Goal: Transaction & Acquisition: Book appointment/travel/reservation

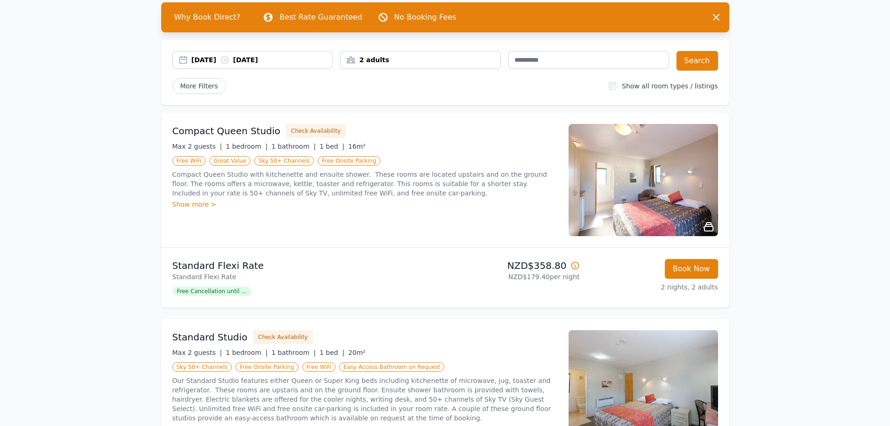
scroll to position [140, 0]
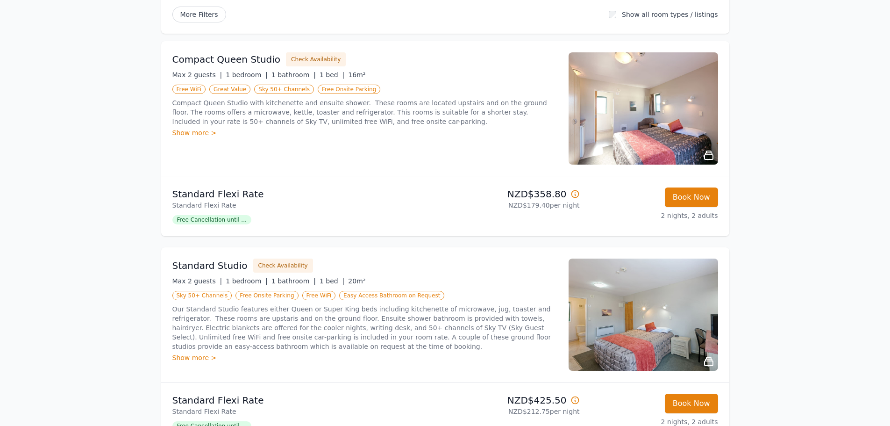
click at [182, 357] on div "Show more >" at bounding box center [364, 357] width 385 height 9
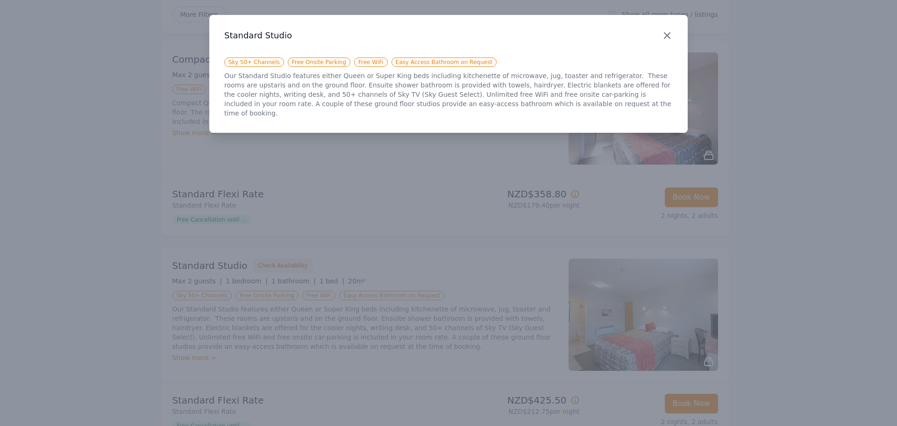
click at [669, 32] on icon "button" at bounding box center [667, 35] width 11 height 11
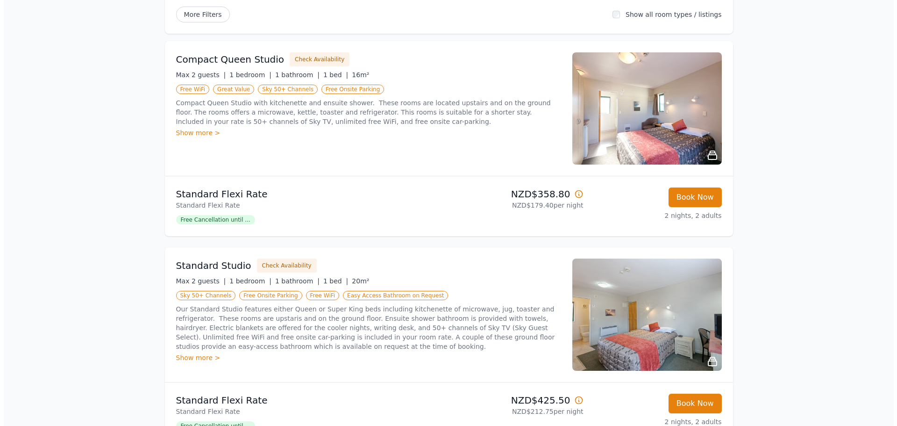
scroll to position [187, 0]
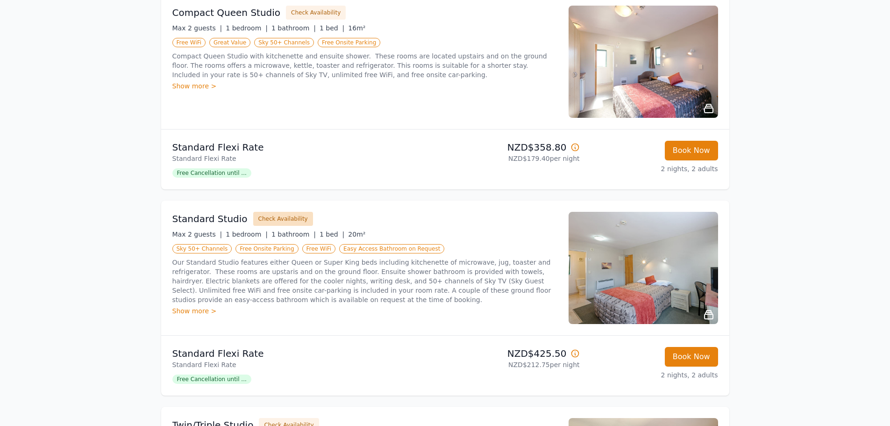
click at [277, 214] on button "Check Availability" at bounding box center [283, 219] width 60 height 14
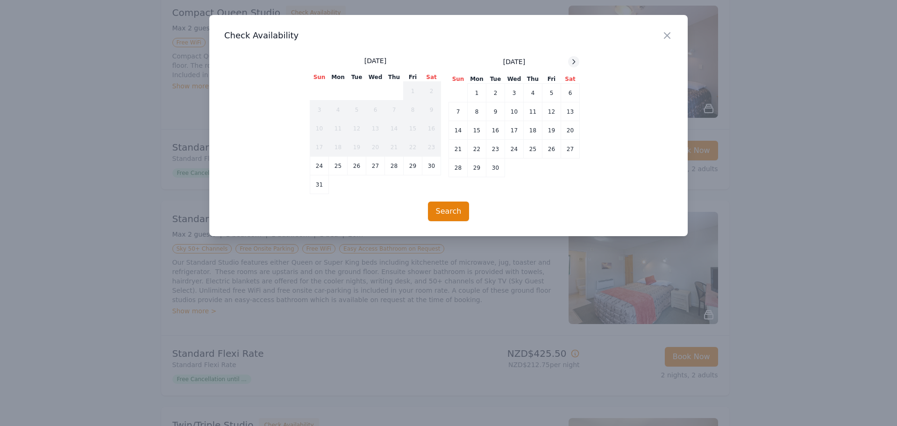
click at [576, 62] on icon at bounding box center [573, 61] width 7 height 7
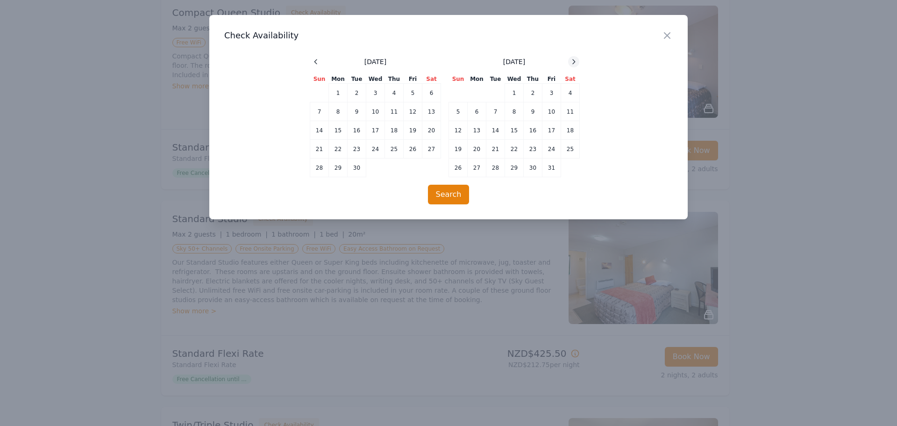
click at [576, 62] on icon at bounding box center [573, 61] width 7 height 7
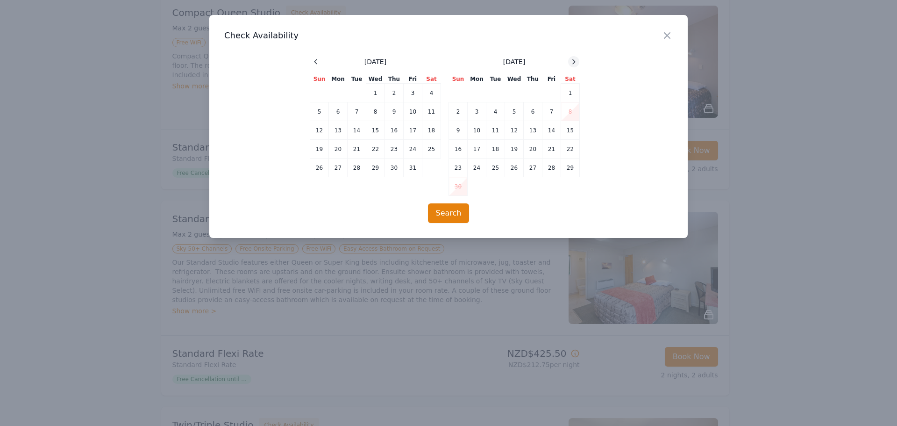
click at [576, 62] on icon at bounding box center [573, 61] width 7 height 7
click at [375, 113] on td "5" at bounding box center [375, 111] width 19 height 19
click at [416, 112] on td "7" at bounding box center [413, 111] width 19 height 19
click at [448, 211] on button "Search" at bounding box center [449, 213] width 42 height 20
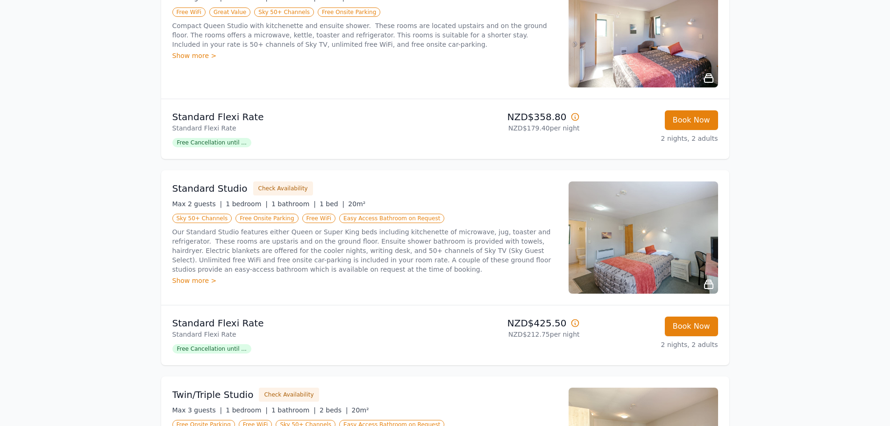
scroll to position [234, 0]
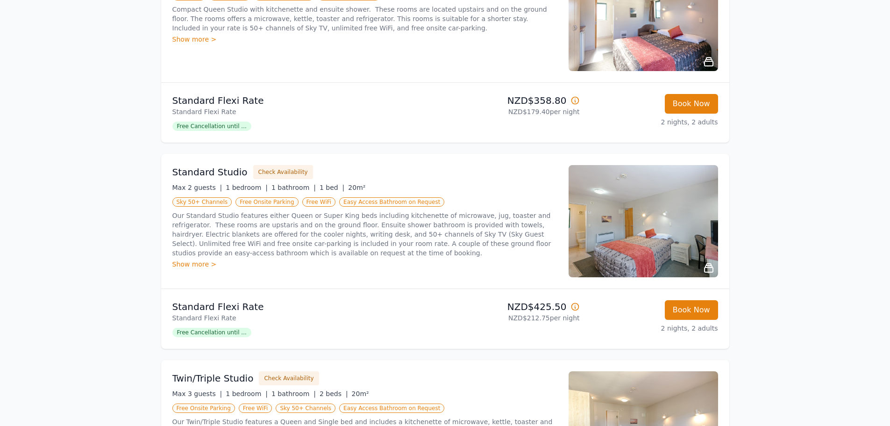
click at [635, 213] on img at bounding box center [643, 221] width 149 height 112
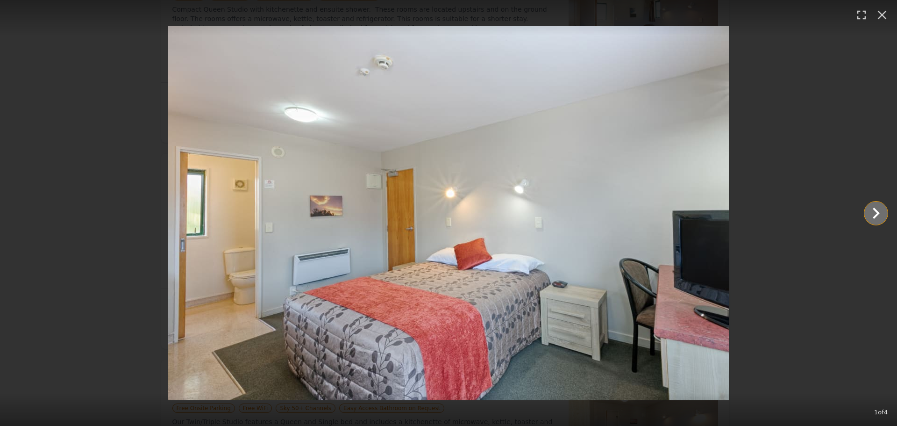
click at [875, 212] on icon "Show slide 2 of 4" at bounding box center [876, 213] width 22 height 22
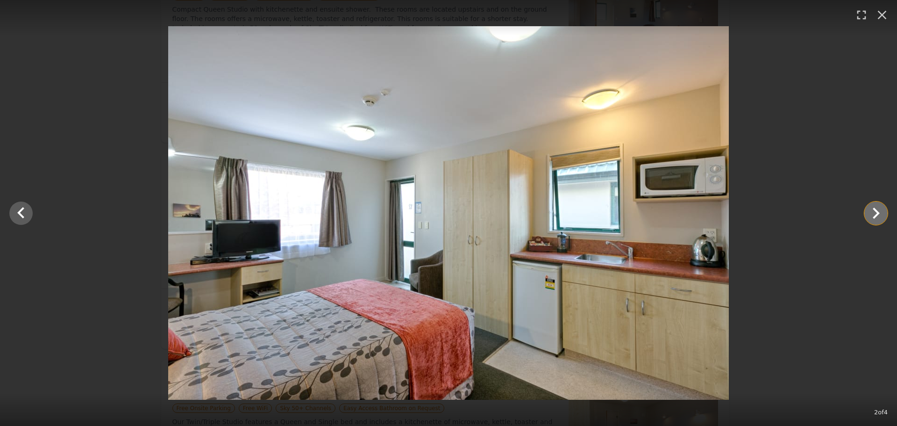
click at [875, 212] on icon "Show slide 3 of 4" at bounding box center [876, 213] width 22 height 22
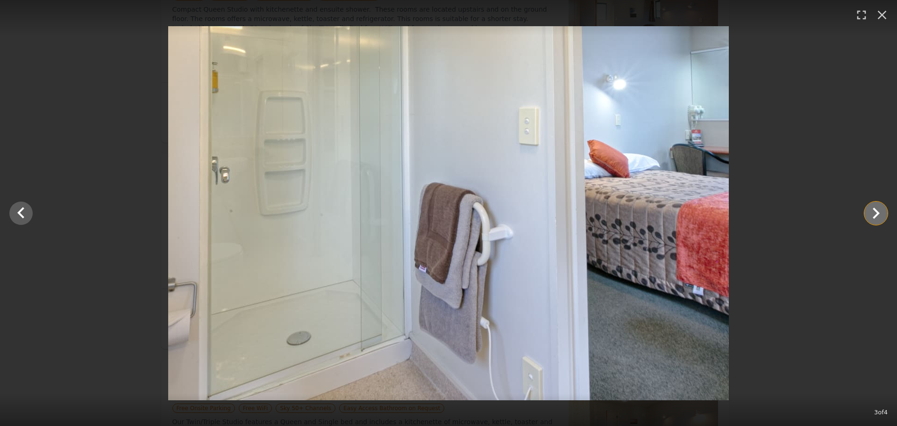
click at [875, 212] on icon "Show slide 4 of 4" at bounding box center [876, 213] width 22 height 22
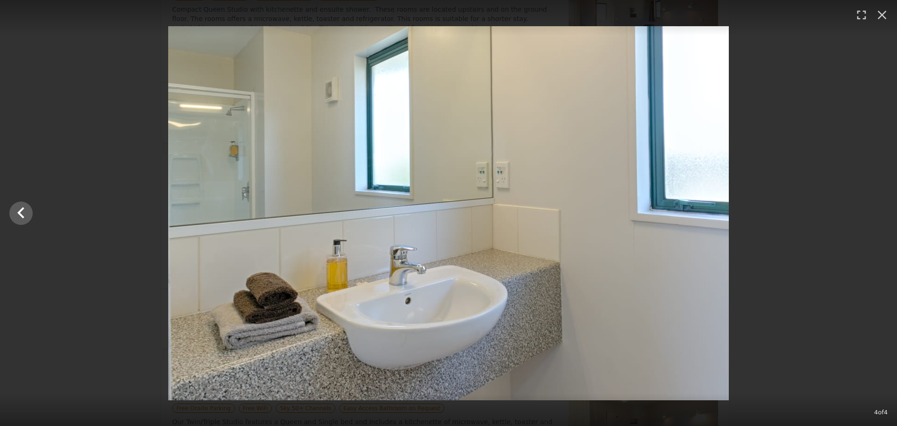
click at [875, 212] on div at bounding box center [448, 213] width 897 height 374
